Goal: Task Accomplishment & Management: Complete application form

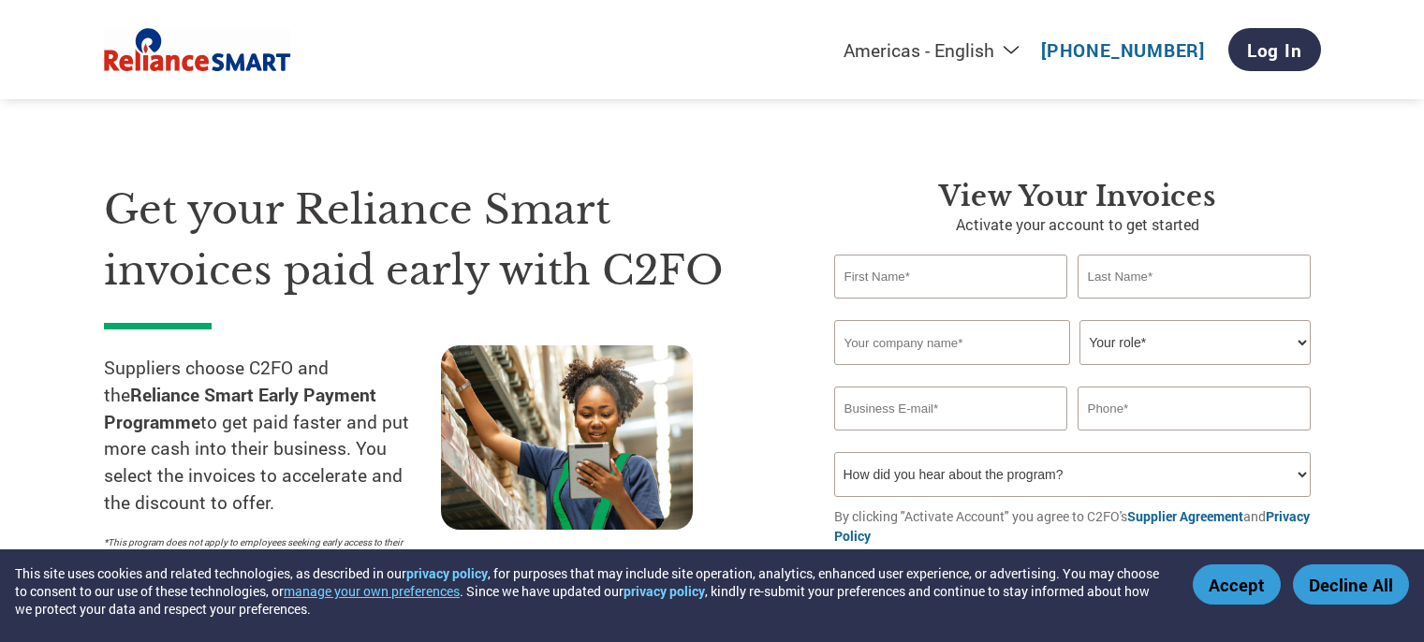
select select "en-[GEOGRAPHIC_DATA]"
click at [814, 203] on div "View your invoices Activate your account to get started Invalid first name or f…" at bounding box center [1063, 391] width 515 height 423
drag, startPoint x: 993, startPoint y: 286, endPoint x: 1158, endPoint y: 274, distance: 165.2
click at [995, 285] on input "text" at bounding box center [951, 277] width 234 height 44
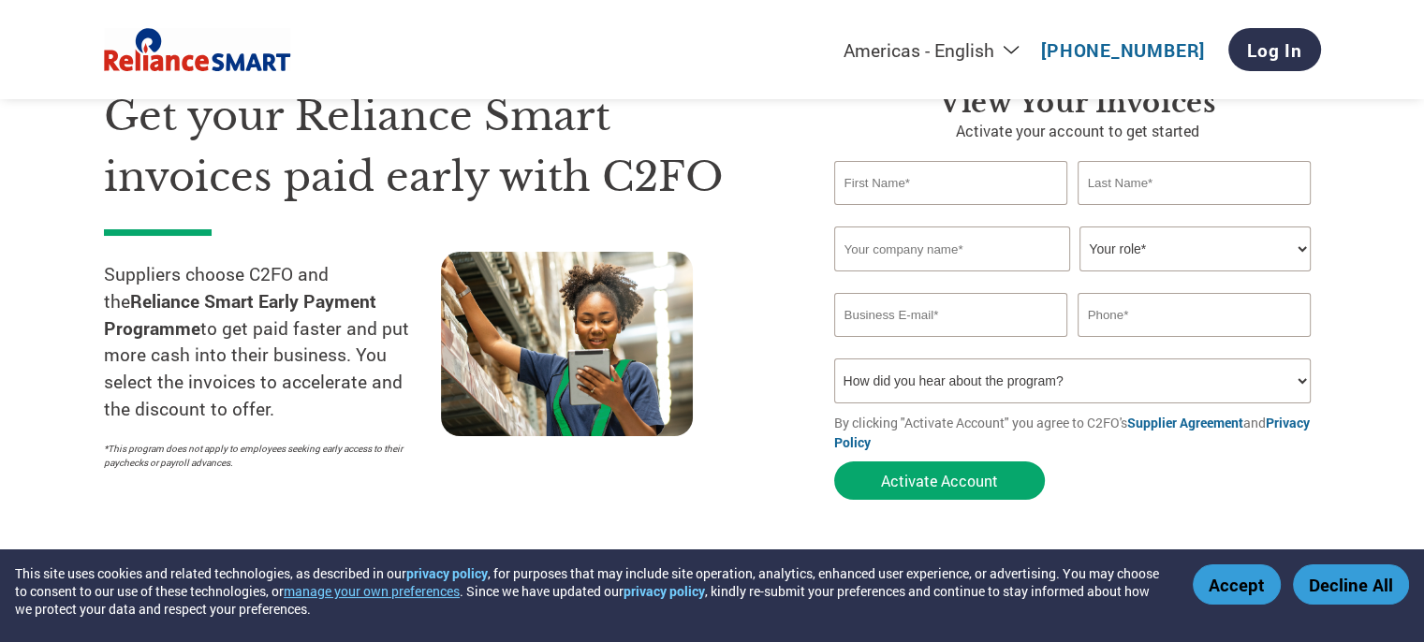
click at [1198, 246] on select "Your role* CFO Controller Credit Manager Finance Director Treasurer CEO Preside…" at bounding box center [1195, 249] width 231 height 45
click at [711, 531] on section "Get your Reliance Smart invoices paid early with C2FO Suppliers choose C2FO and…" at bounding box center [712, 275] width 1424 height 588
click at [948, 184] on input "text" at bounding box center [951, 183] width 234 height 44
type input "SANJAY"
type input "[PERSON_NAME]"
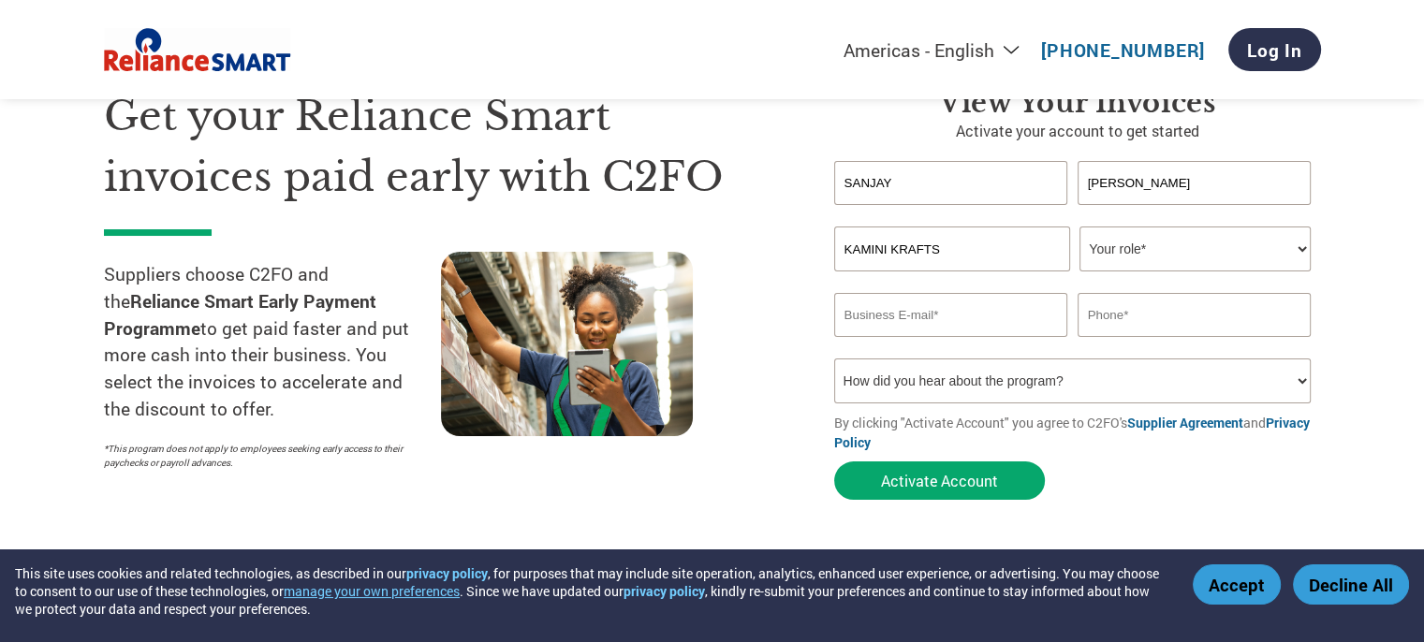
type input "KAMINI KRAFTS"
click at [1307, 248] on select "Your role* CFO Controller Credit Manager Finance Director Treasurer CEO Preside…" at bounding box center [1195, 249] width 231 height 45
select select "FINANCE_DIRECTOR"
click at [1080, 227] on select "Your role* CFO Controller Credit Manager Finance Director Treasurer CEO Preside…" at bounding box center [1195, 249] width 231 height 45
click at [946, 312] on input "email" at bounding box center [951, 315] width 234 height 44
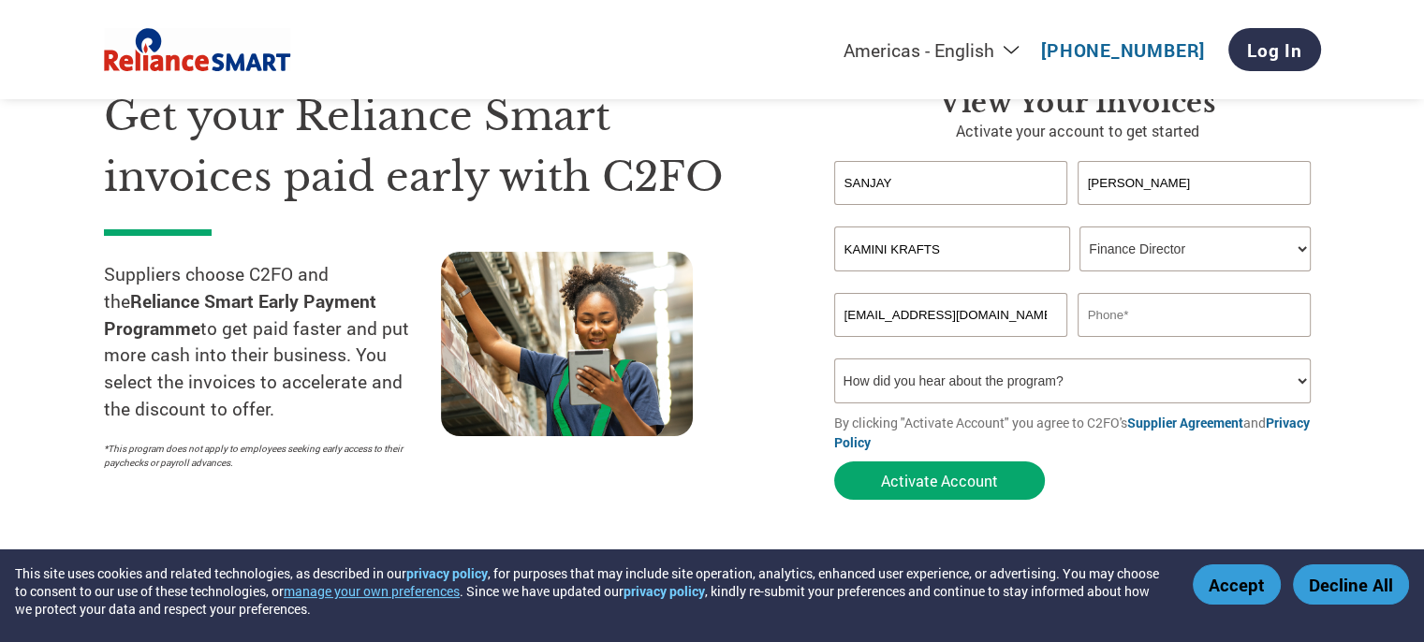
type input "[EMAIL_ADDRESS][DOMAIN_NAME]"
type input "[GEOGRAPHIC_DATA]"
click at [1080, 390] on select "How did you hear about the program? Received a letter Email Social Media Online…" at bounding box center [1073, 381] width 478 height 45
select select "Email"
click at [834, 359] on select "How did you hear about the program? Received a letter Email Social Media Online…" at bounding box center [1073, 381] width 478 height 45
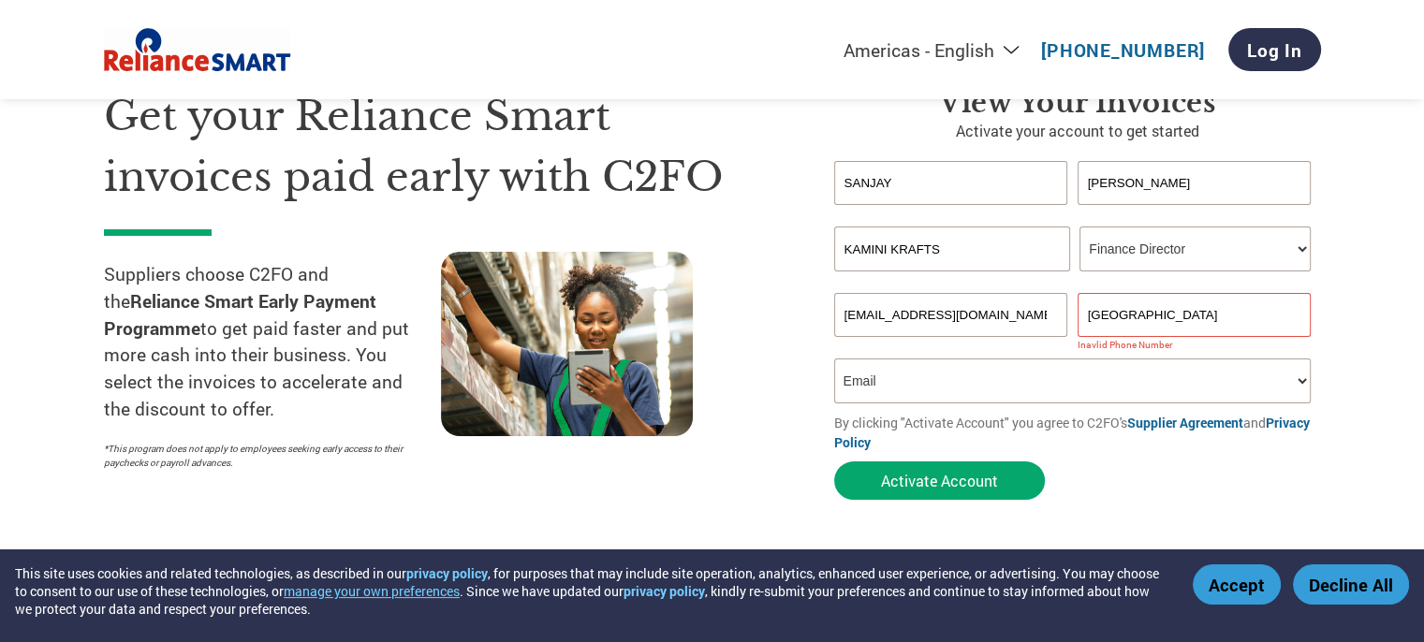
drag, startPoint x: 1176, startPoint y: 313, endPoint x: 992, endPoint y: 324, distance: 183.9
click at [992, 324] on div "[EMAIL_ADDRESS][DOMAIN_NAME] [GEOGRAPHIC_DATA]" at bounding box center [1077, 315] width 487 height 44
type input "9"
click at [927, 345] on div "Inavlid Email Address" at bounding box center [951, 345] width 234 height 12
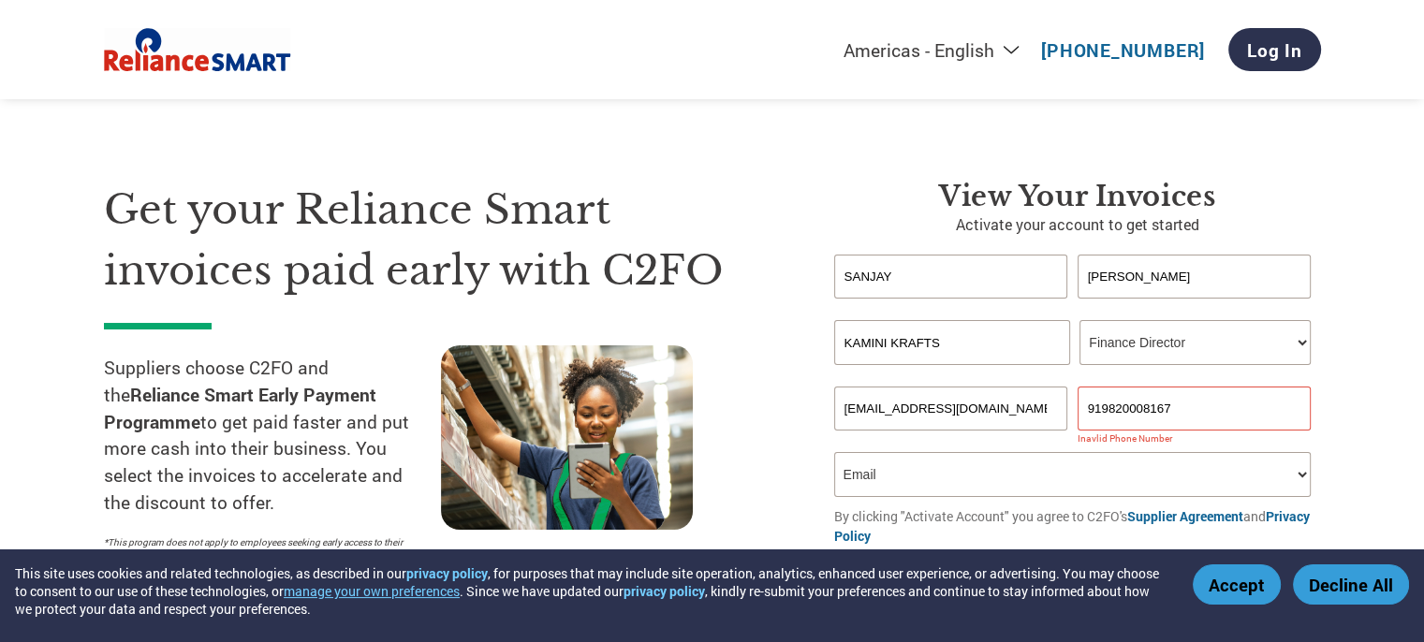
click at [1101, 405] on input "919820008167" at bounding box center [1195, 409] width 234 height 44
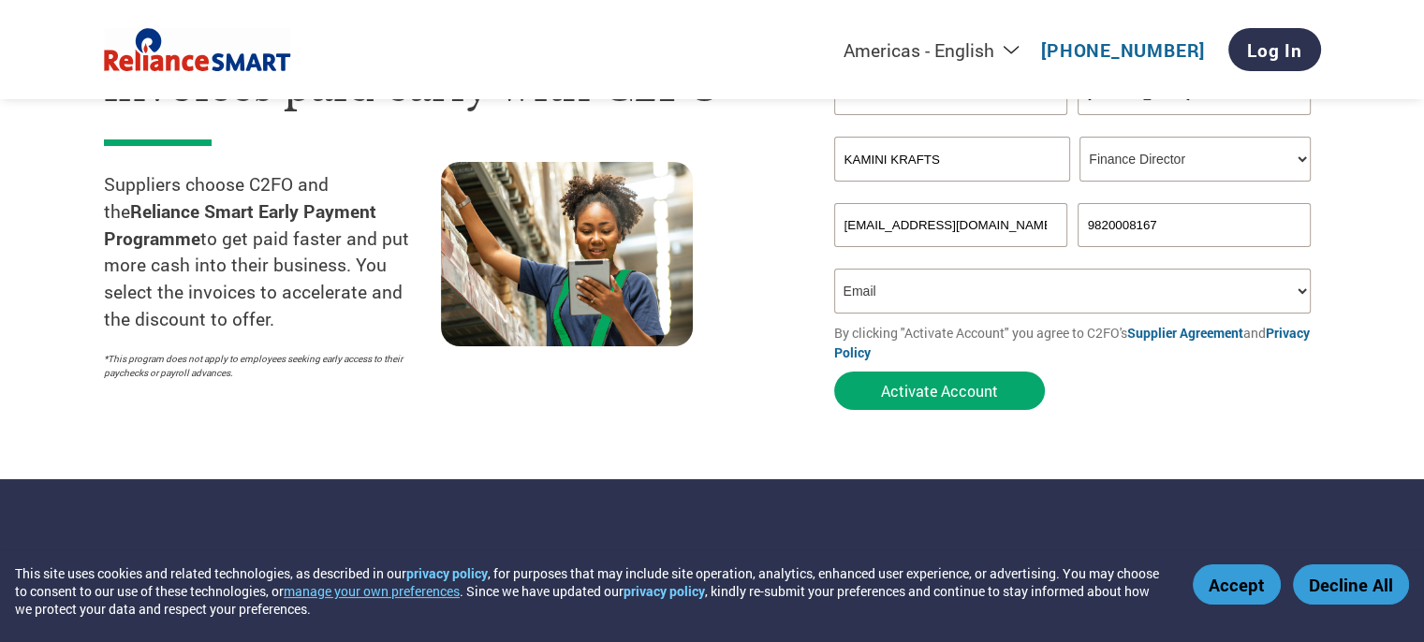
scroll to position [187, 0]
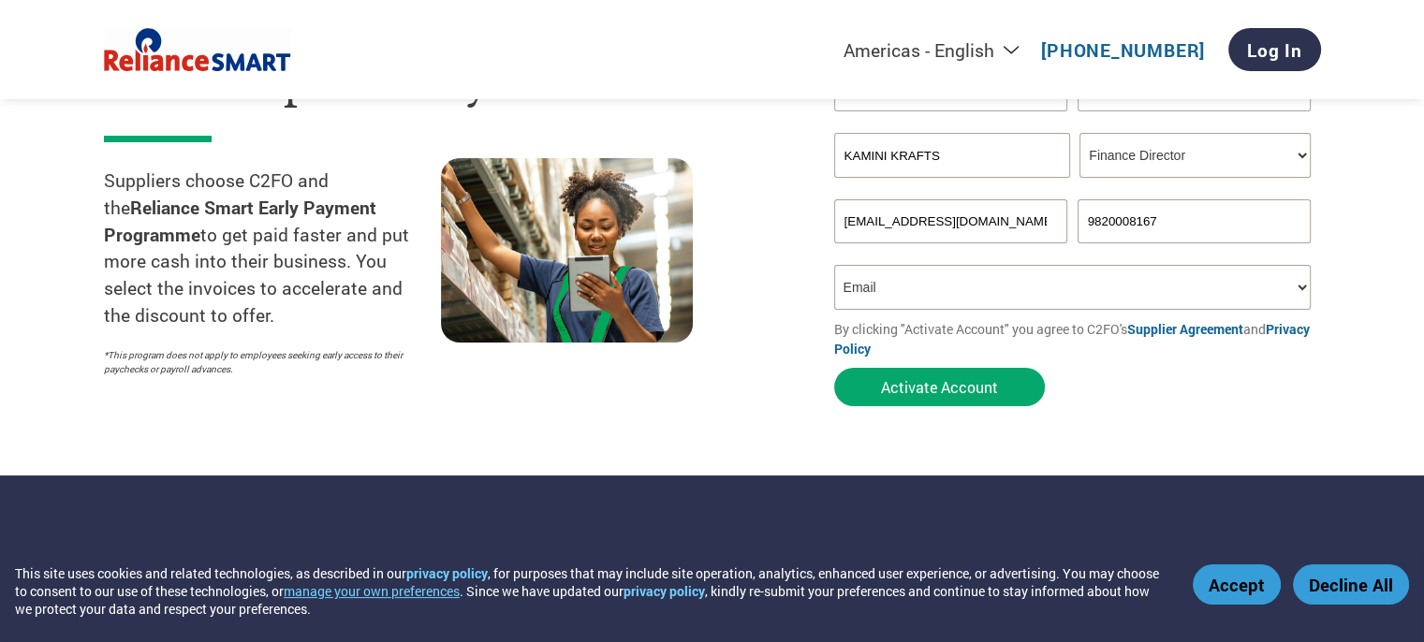
type input "9820008167"
click at [1007, 297] on select "How did you hear about the program? Received a letter Email Social Media Online…" at bounding box center [1073, 287] width 478 height 45
click at [834, 265] on select "How did you hear about the program? Received a letter Email Social Media Online…" at bounding box center [1073, 287] width 478 height 45
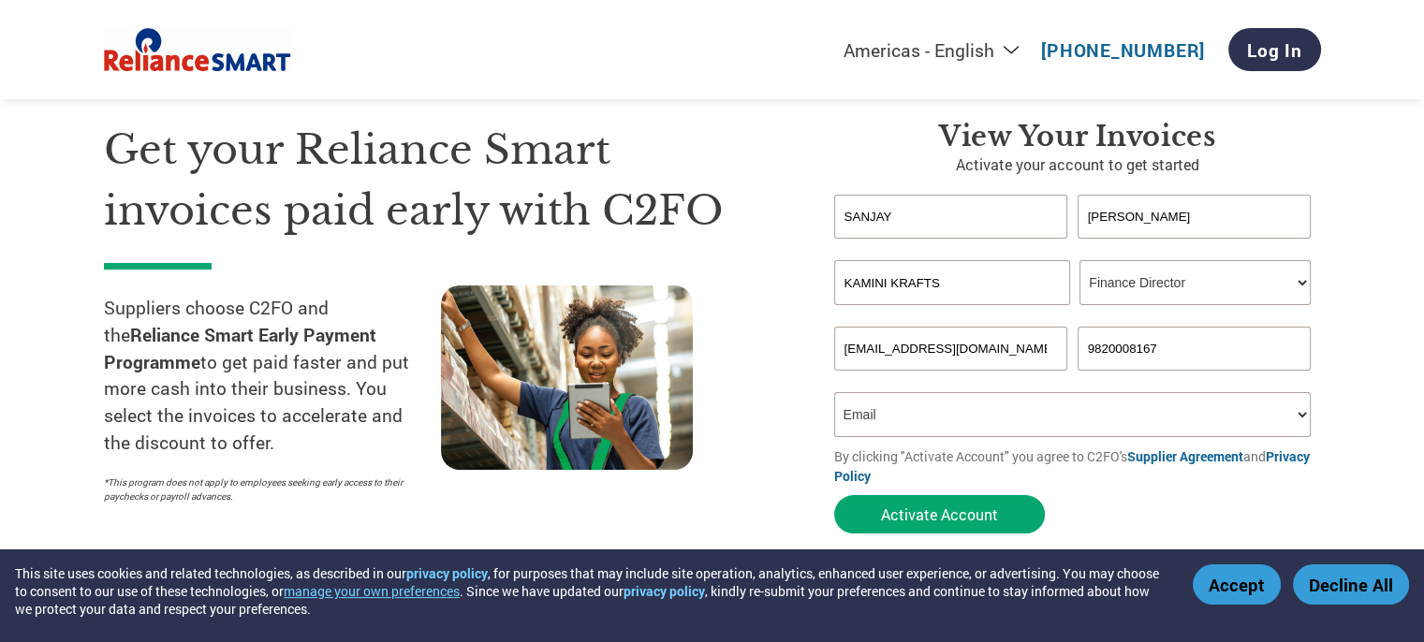
scroll to position [94, 0]
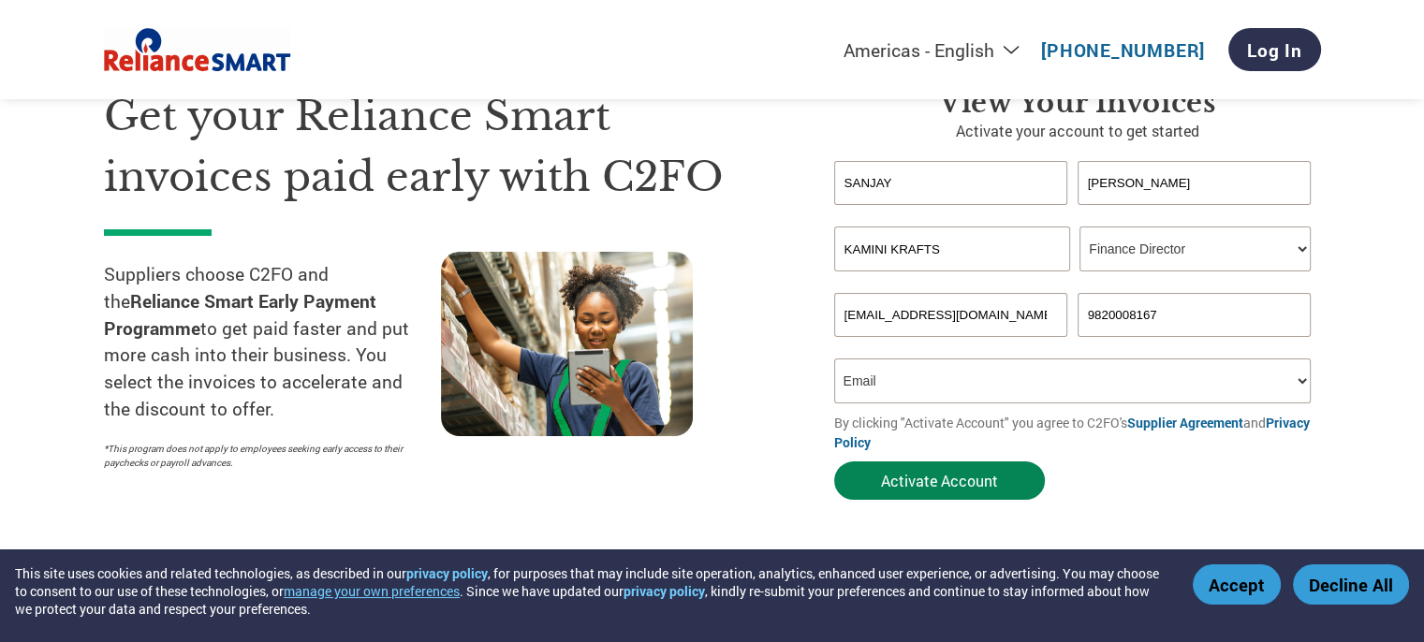
click at [941, 488] on button "Activate Account" at bounding box center [939, 481] width 211 height 38
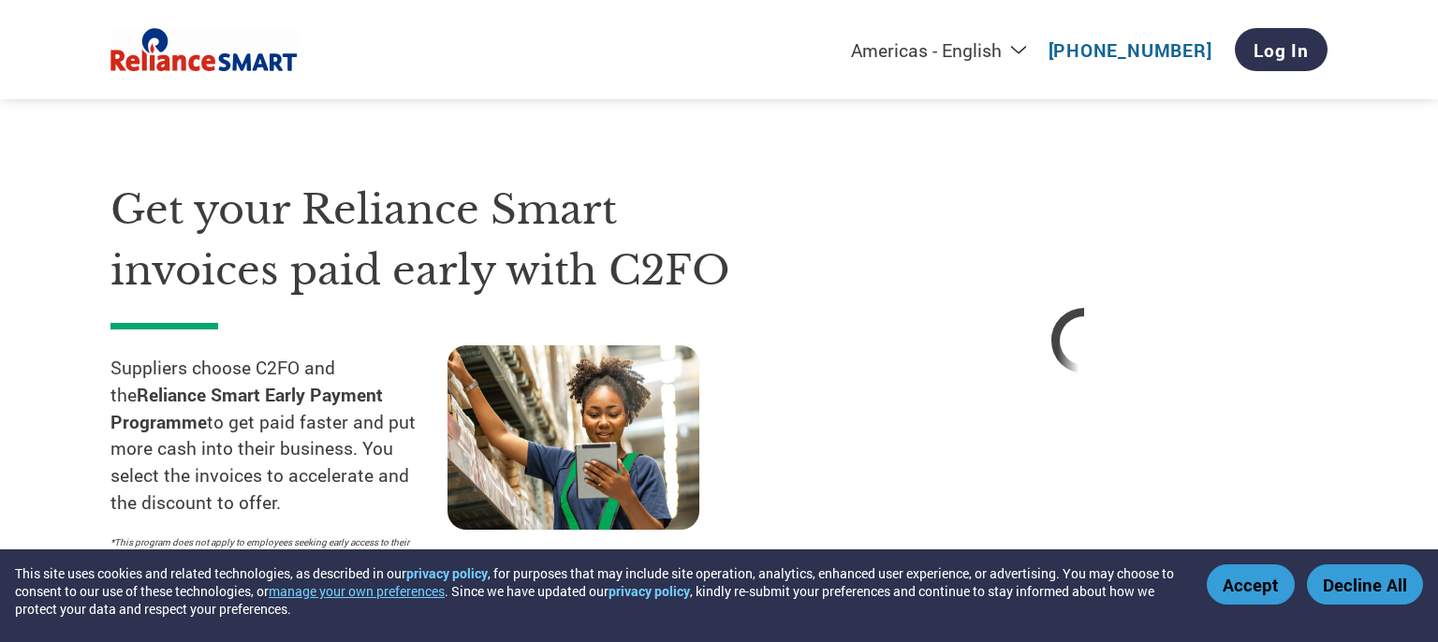
select select "en-[GEOGRAPHIC_DATA]"
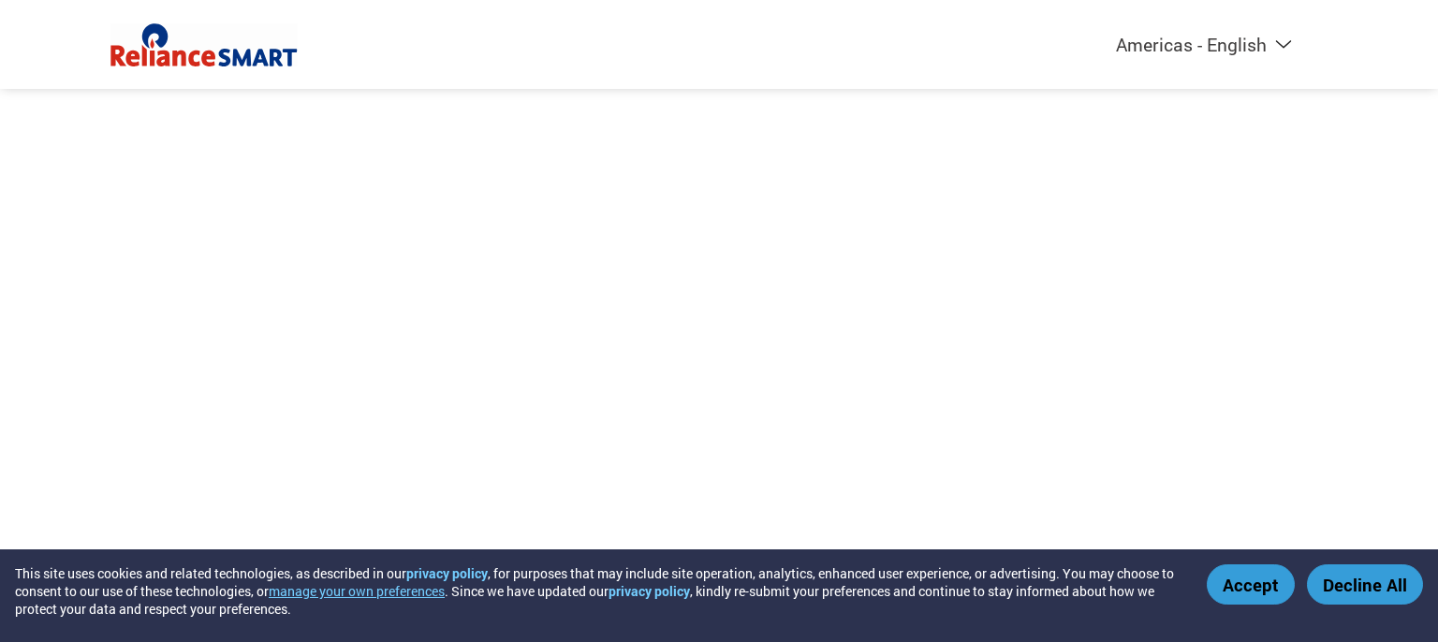
select select "en-[GEOGRAPHIC_DATA]"
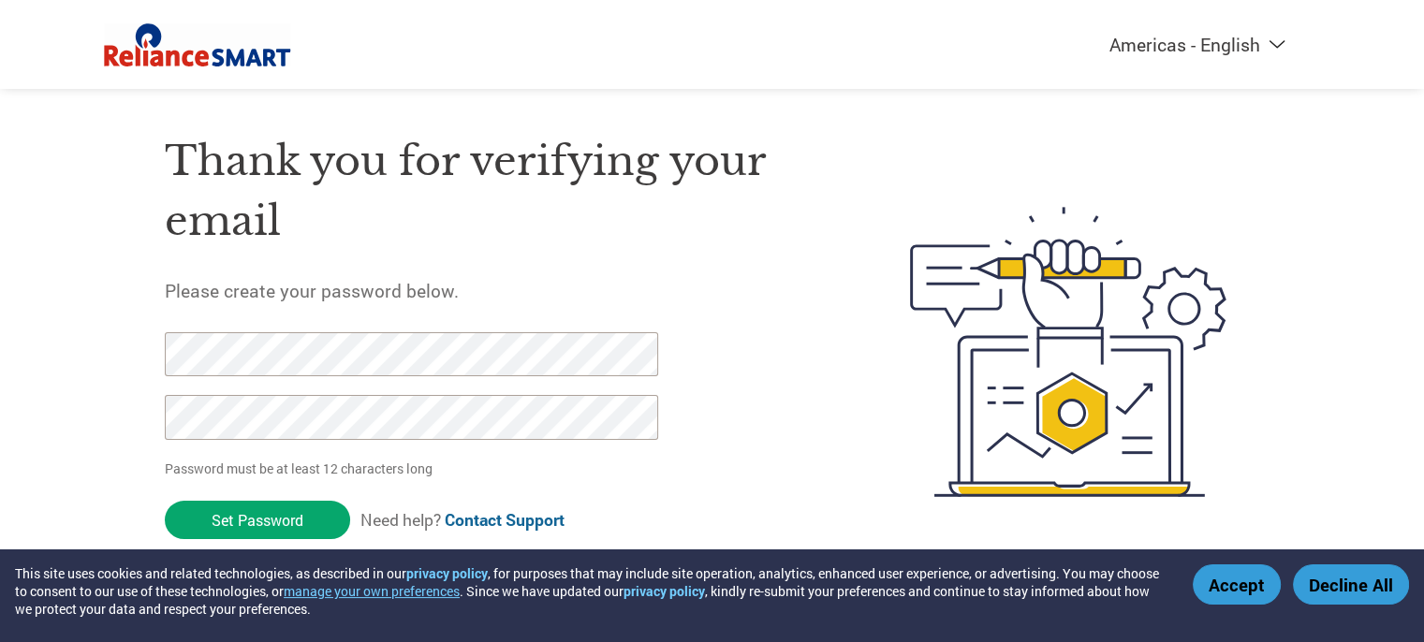
scroll to position [22, 0]
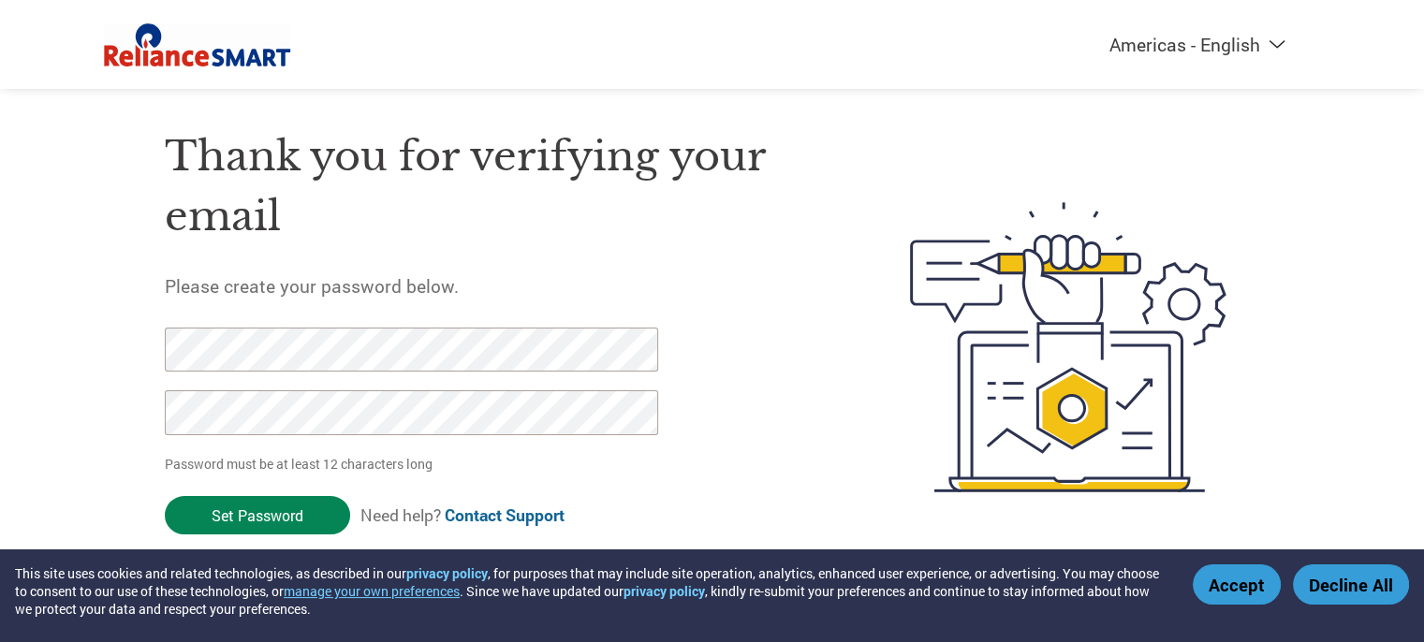
click at [268, 518] on input "Set Password" at bounding box center [257, 515] width 185 height 38
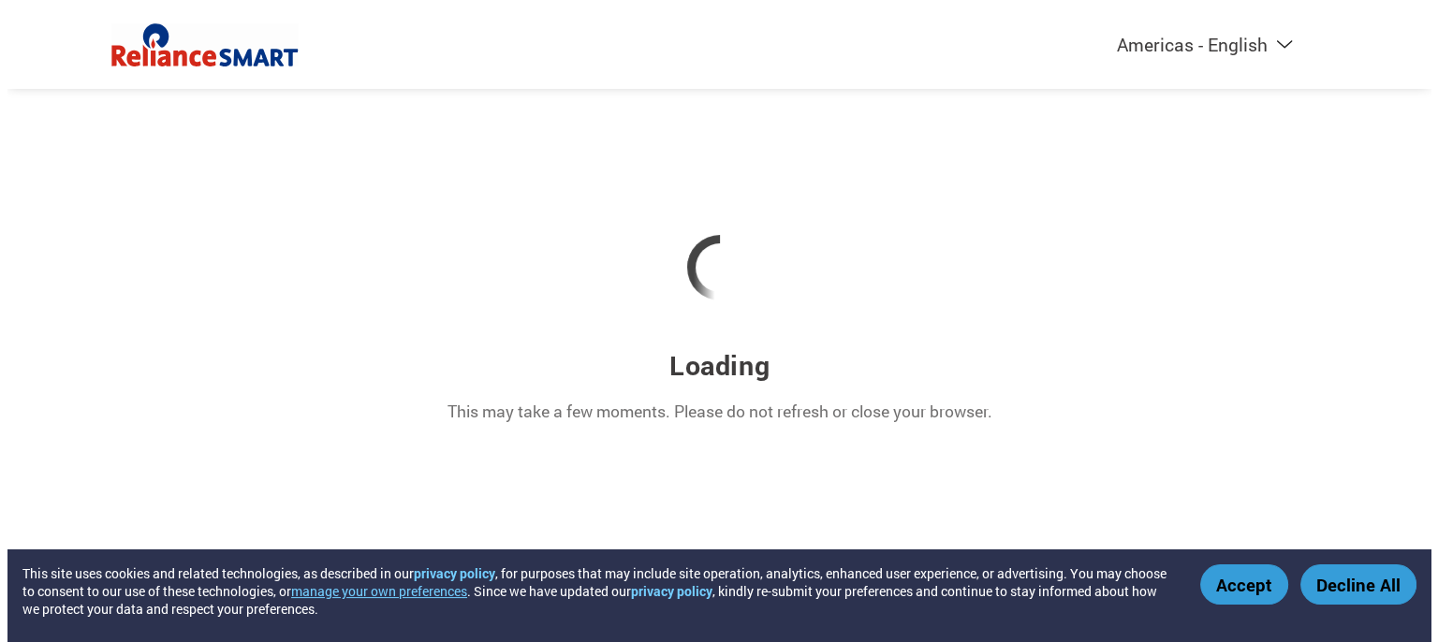
scroll to position [0, 0]
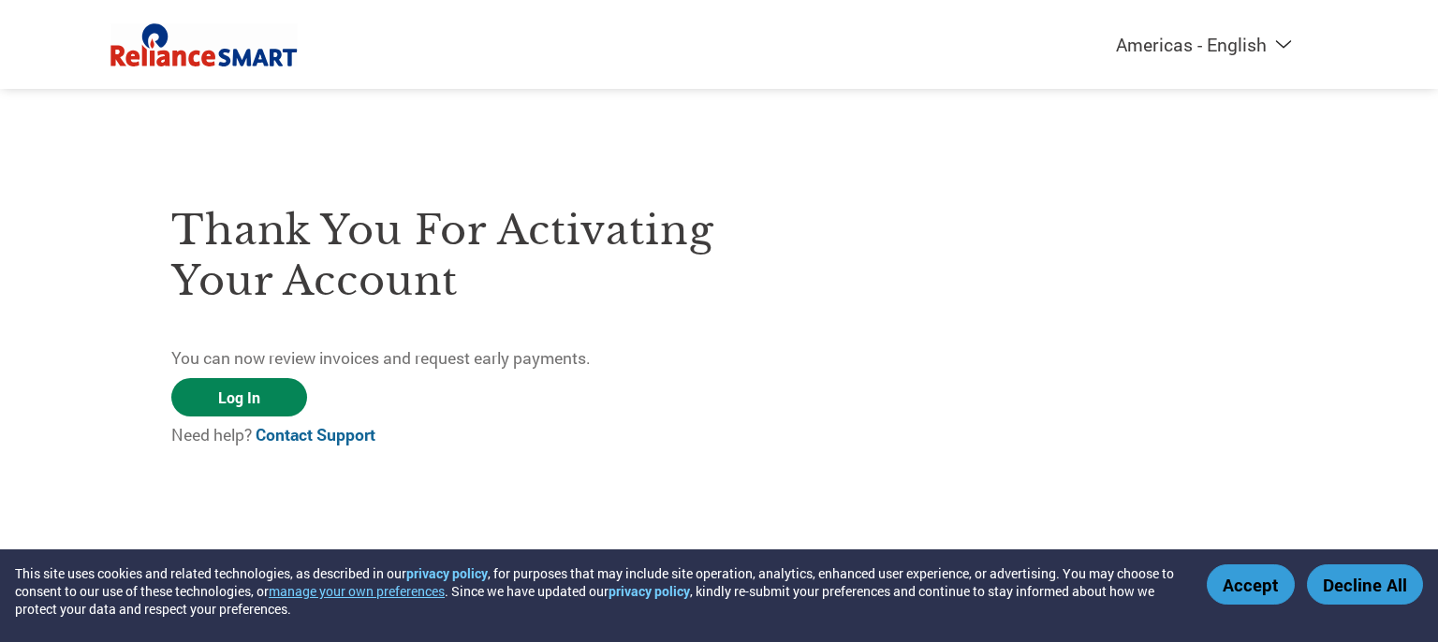
click at [255, 402] on link "Log In" at bounding box center [239, 397] width 136 height 38
